Goal: Task Accomplishment & Management: Manage account settings

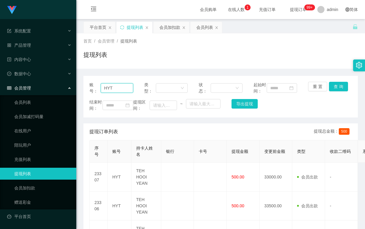
click at [119, 93] on input "HYT" at bounding box center [117, 88] width 32 height 10
click at [121, 92] on input "text" at bounding box center [117, 88] width 32 height 10
click at [208, 27] on div "会员列表" at bounding box center [204, 27] width 17 height 11
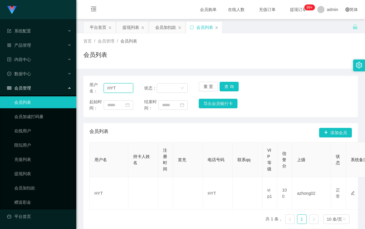
click at [123, 88] on input "HYT" at bounding box center [118, 88] width 29 height 10
type input "c"
click at [116, 90] on input "text" at bounding box center [118, 88] width 29 height 10
type input "LLC"
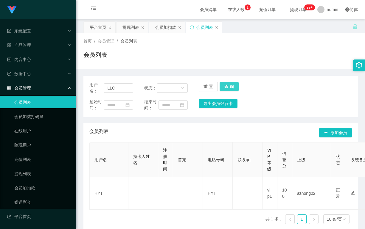
click at [224, 86] on button "查 询" at bounding box center [228, 87] width 19 height 10
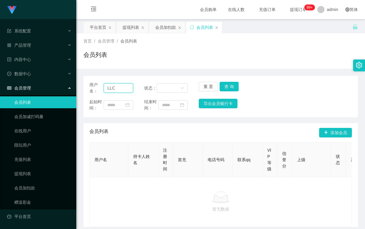
click at [117, 87] on input "LLC" at bounding box center [118, 88] width 29 height 10
type input "C"
type input "chenyihang"
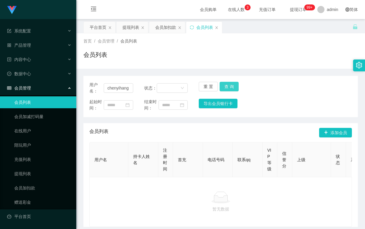
click at [232, 82] on button "查 询" at bounding box center [228, 87] width 19 height 10
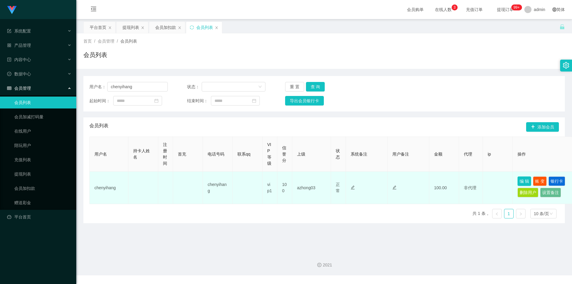
click at [364, 182] on button "编 辑" at bounding box center [524, 181] width 14 height 10
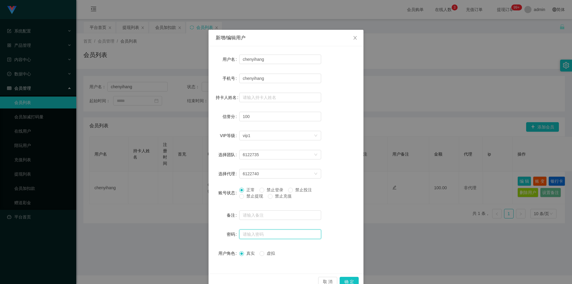
click at [253, 229] on input "text" at bounding box center [280, 234] width 82 height 10
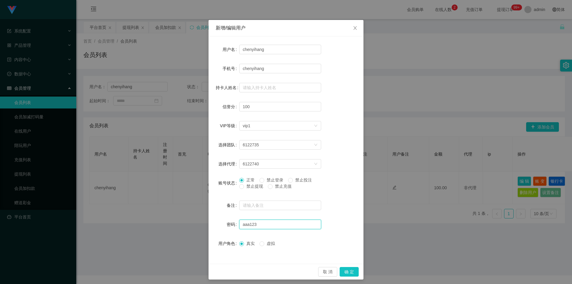
scroll to position [13, 0]
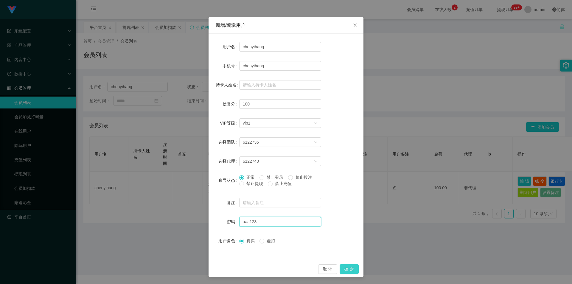
type input "aaa123"
click at [349, 229] on button "确 定" at bounding box center [348, 269] width 19 height 10
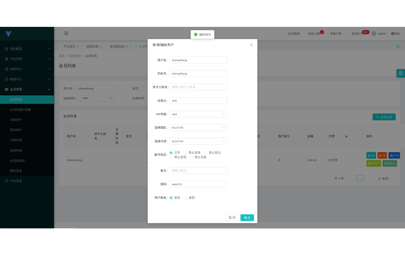
scroll to position [0, 0]
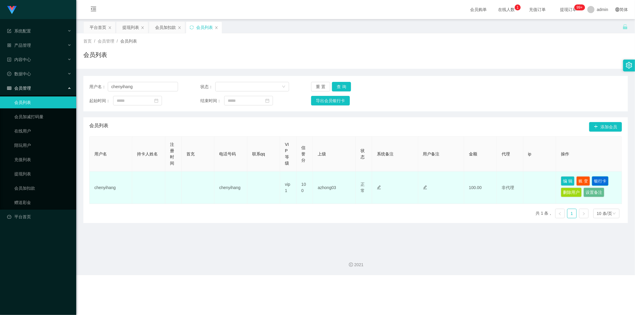
click at [364, 180] on button "银行卡" at bounding box center [600, 181] width 17 height 10
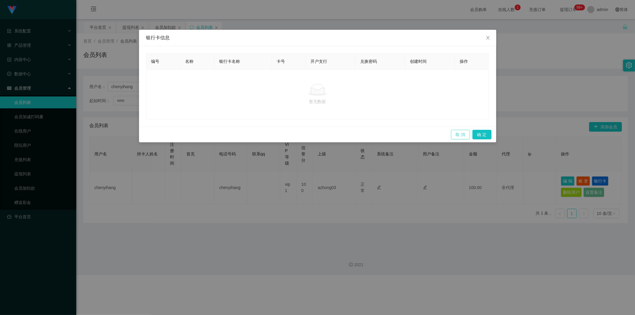
click at [364, 137] on button "取 消" at bounding box center [460, 135] width 19 height 10
